Goal: Task Accomplishment & Management: Use online tool/utility

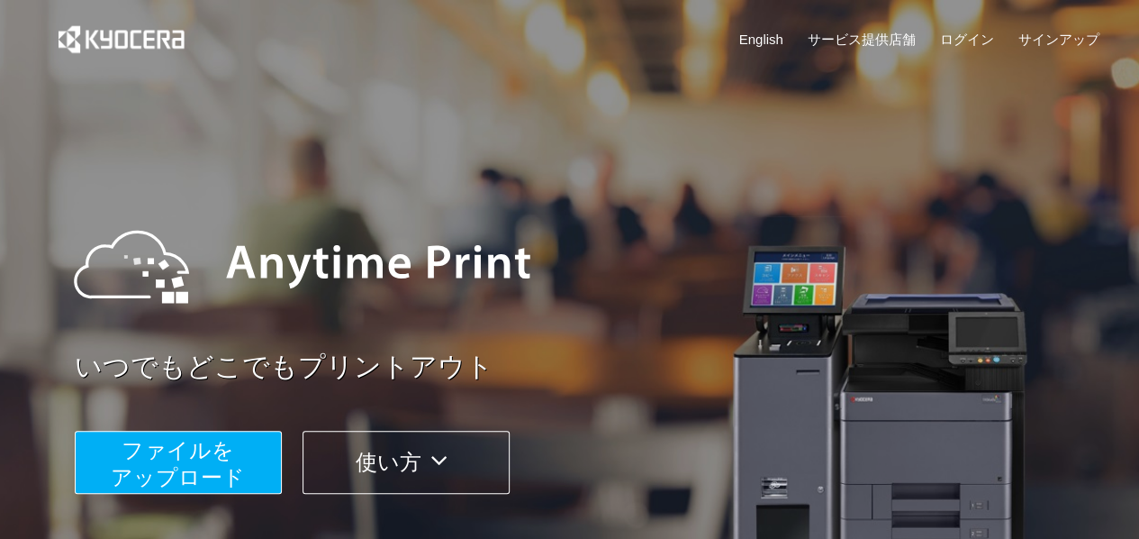
click at [195, 475] on span "ファイルを ​​アップロード" at bounding box center [178, 463] width 134 height 51
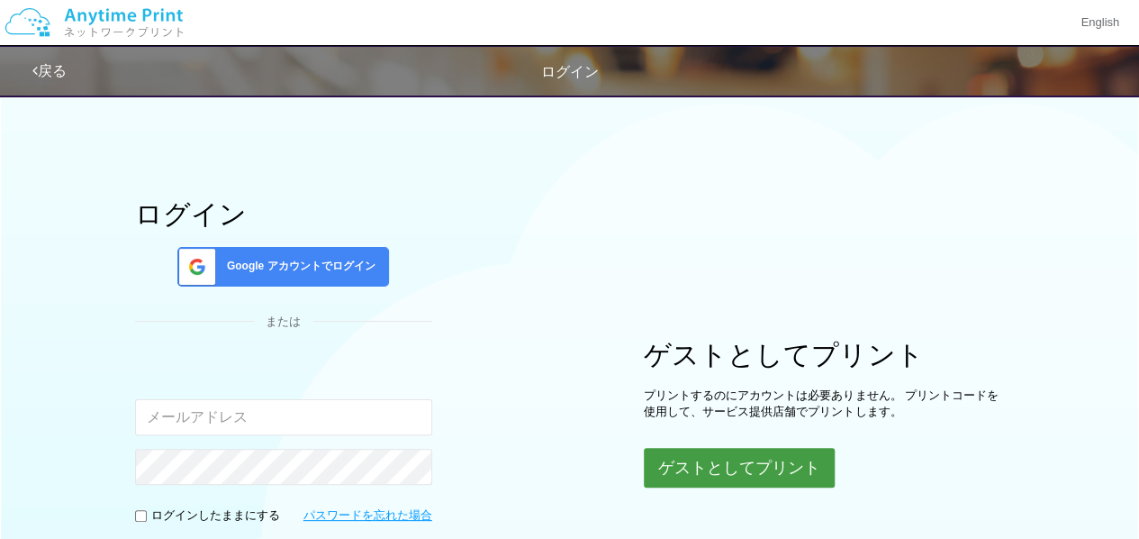
click at [774, 462] on button "ゲストとしてプリント" at bounding box center [739, 468] width 191 height 40
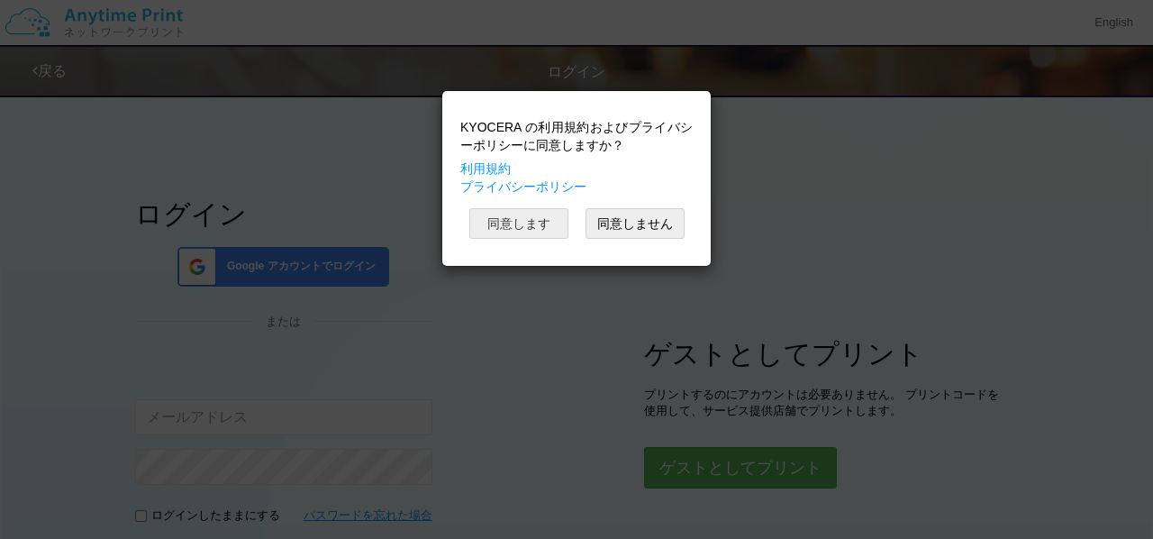
click at [508, 228] on button "同意します" at bounding box center [518, 223] width 99 height 31
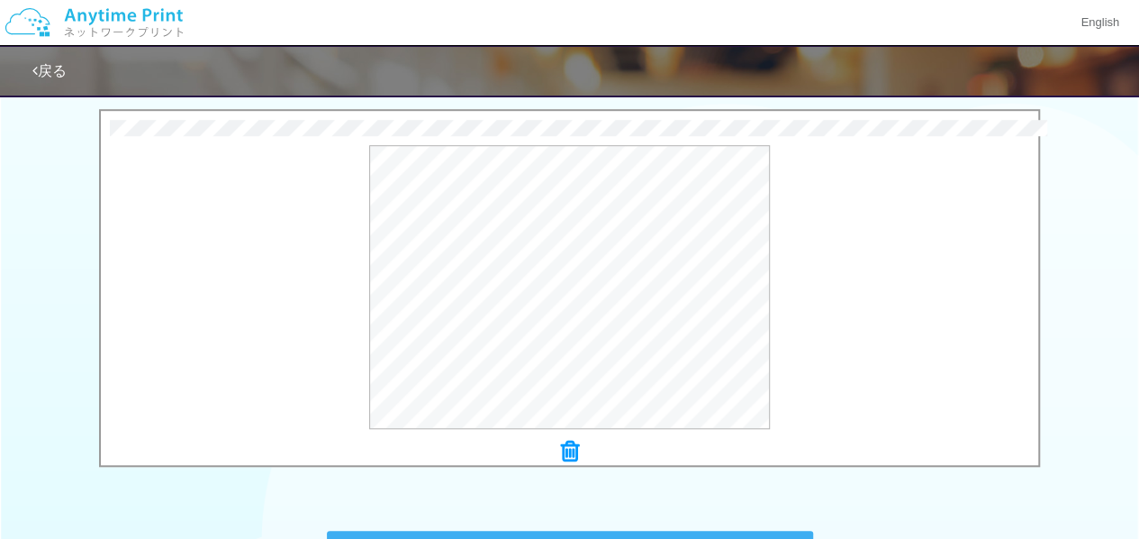
scroll to position [830, 0]
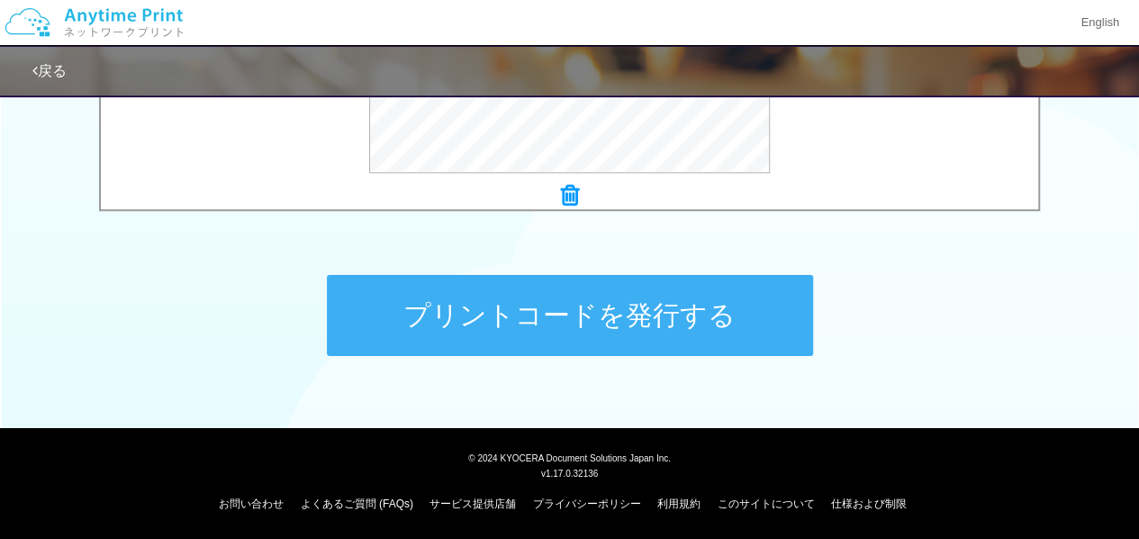
click at [575, 323] on button "プリントコードを発行する" at bounding box center [570, 315] width 486 height 81
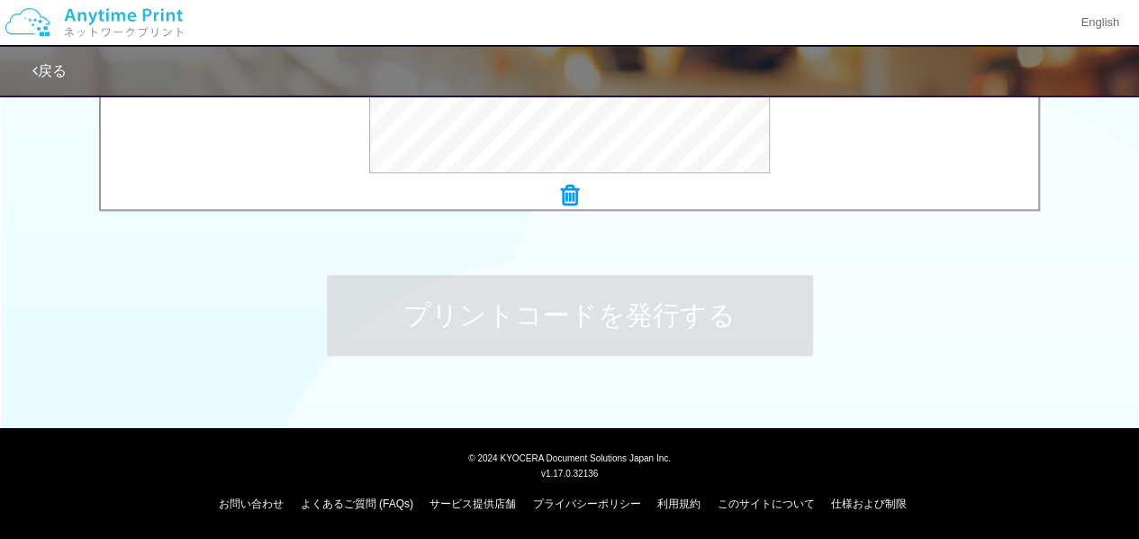
scroll to position [0, 0]
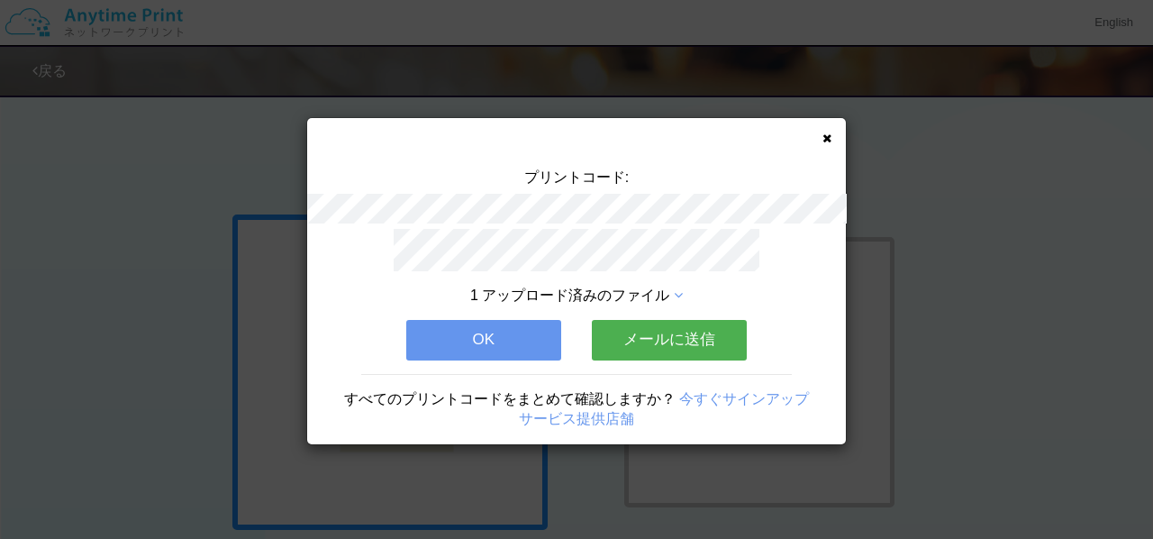
click at [527, 327] on button "OK" at bounding box center [483, 340] width 155 height 40
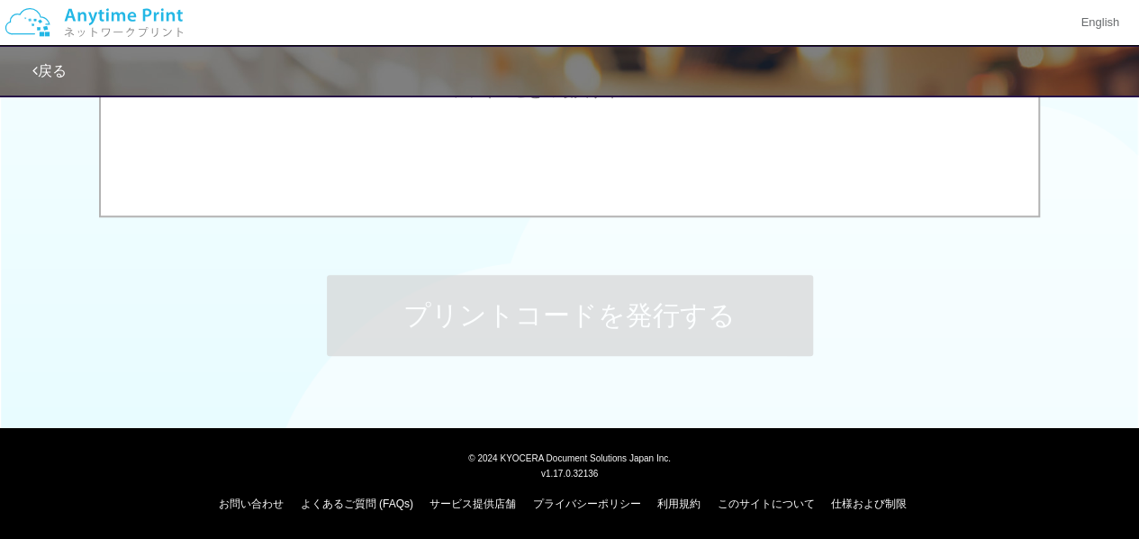
scroll to position [360, 0]
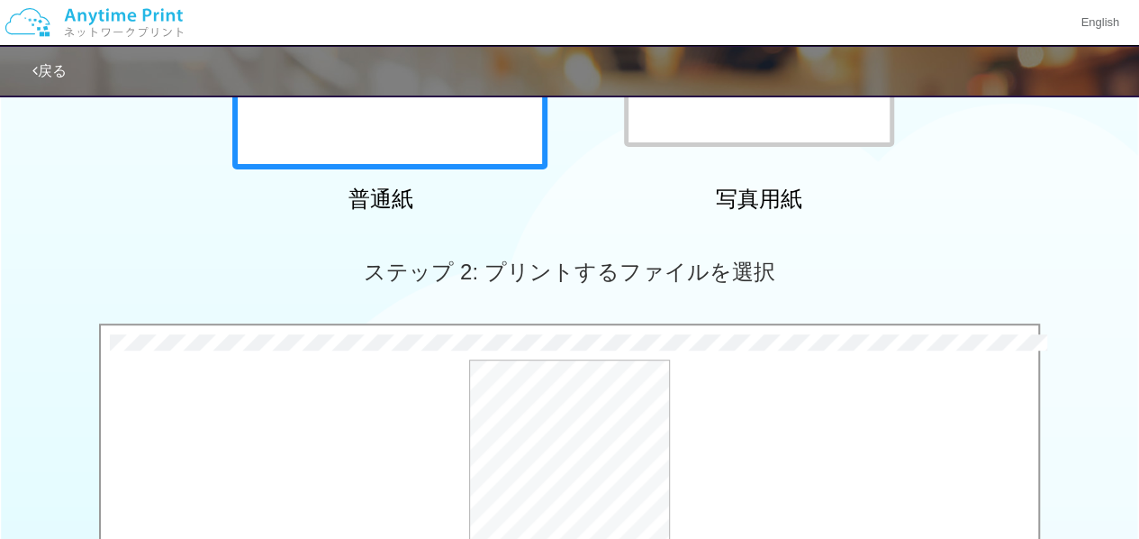
click at [1135, 496] on div "96.2 KB 大阪[PERSON_NAME]_分電盤表記new.pdf Check Error × 大阪[PERSON_NAME]_分電盤表記new.pdf…" at bounding box center [569, 506] width 1139 height 367
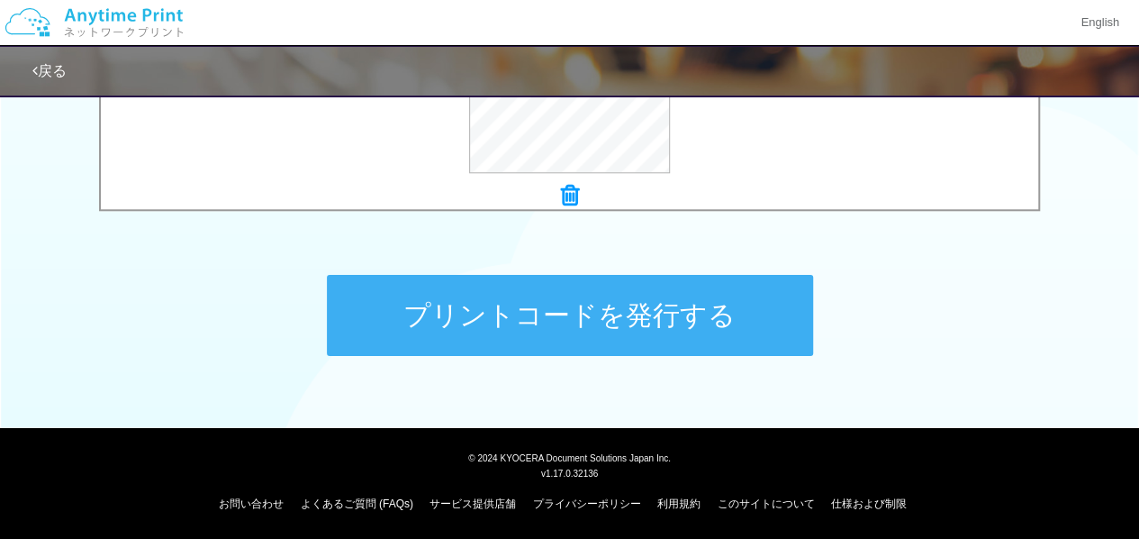
click at [607, 305] on button "プリントコードを発行する" at bounding box center [570, 315] width 486 height 81
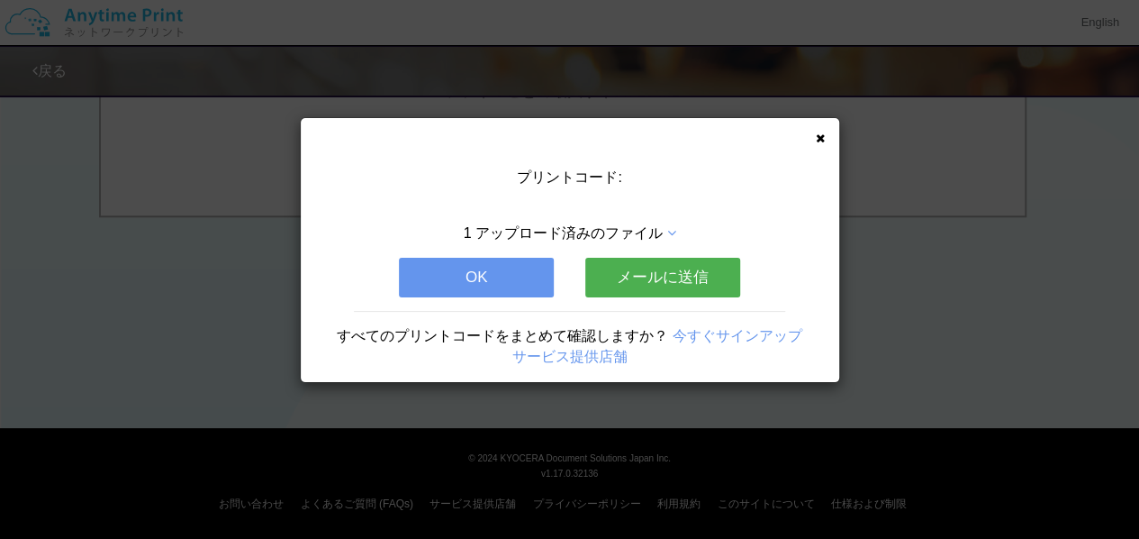
scroll to position [0, 0]
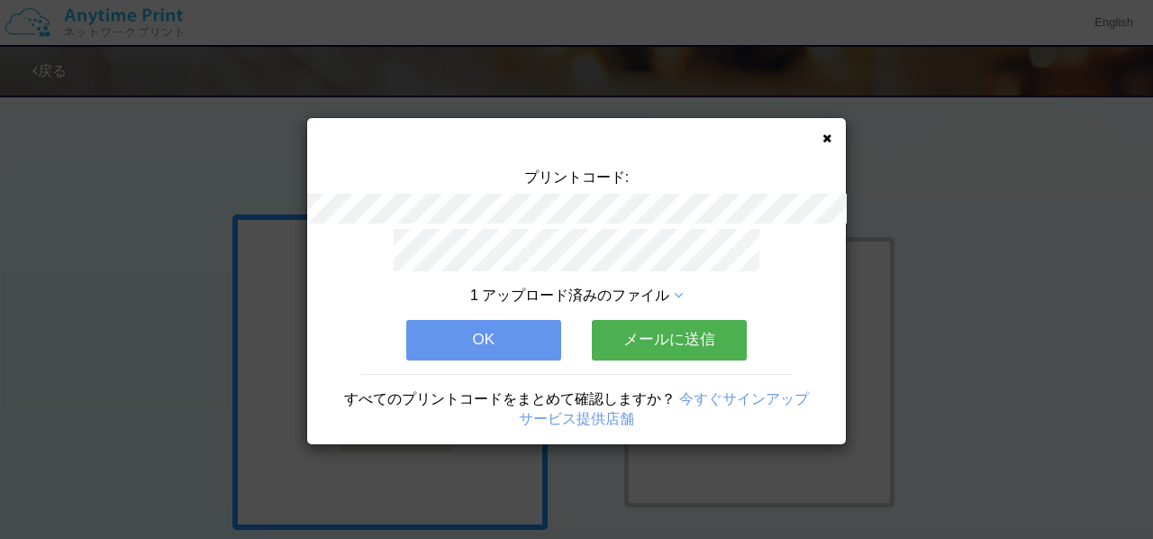
click at [545, 332] on button "OK" at bounding box center [483, 340] width 155 height 40
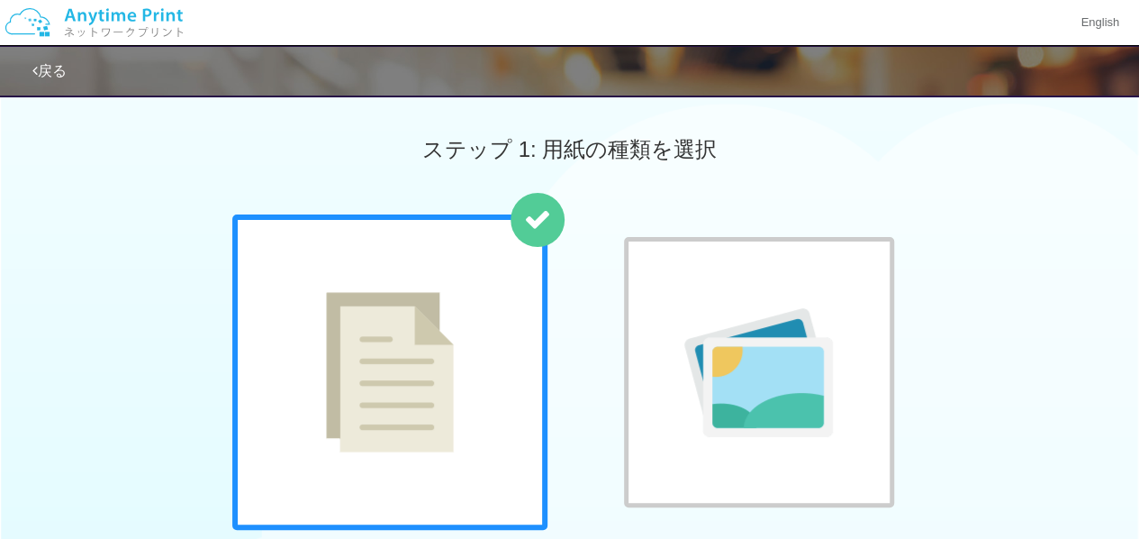
click at [67, 24] on img at bounding box center [94, 22] width 192 height 63
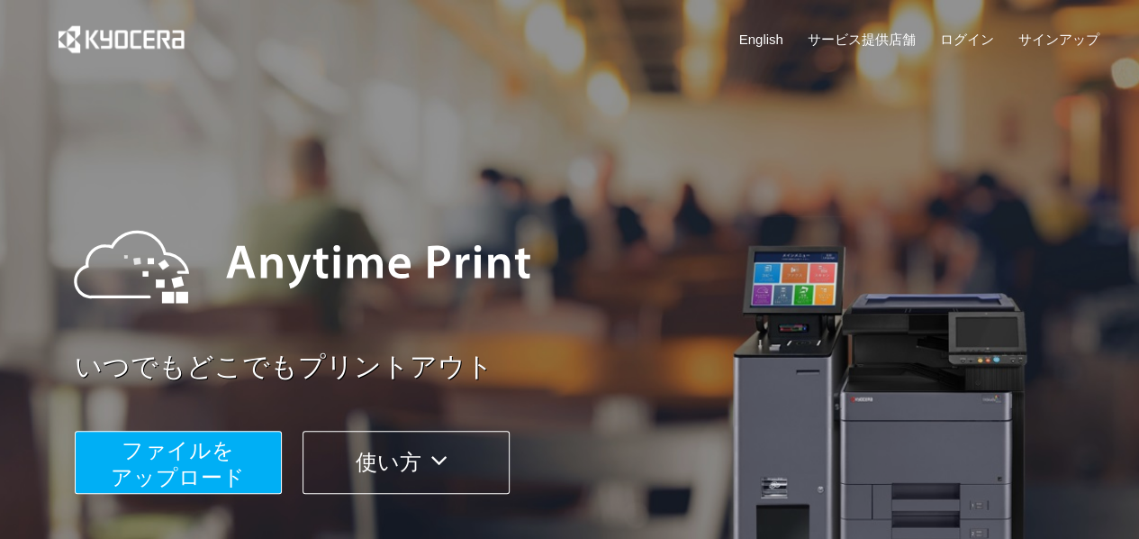
click at [398, 467] on button "使い方" at bounding box center [406, 461] width 207 height 63
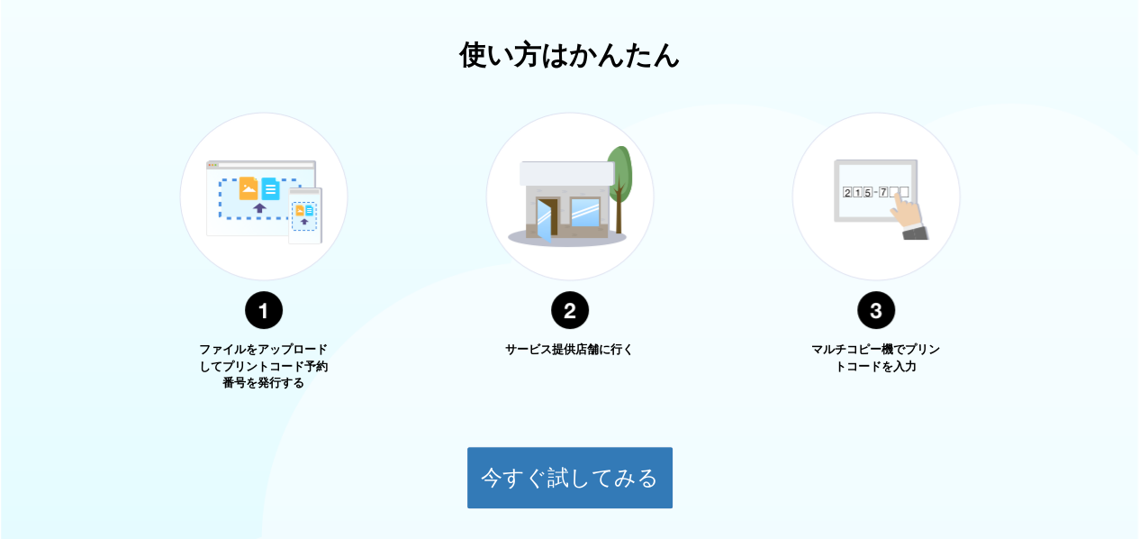
scroll to position [648, 0]
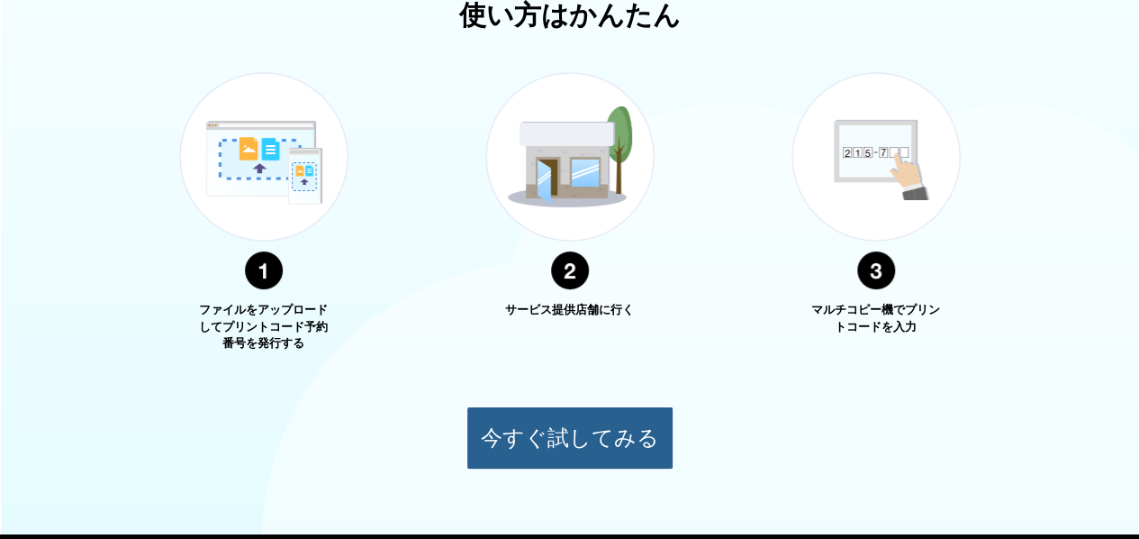
click at [562, 439] on button "今すぐ試してみる" at bounding box center [569, 437] width 207 height 63
